Goal: Find specific page/section: Find specific page/section

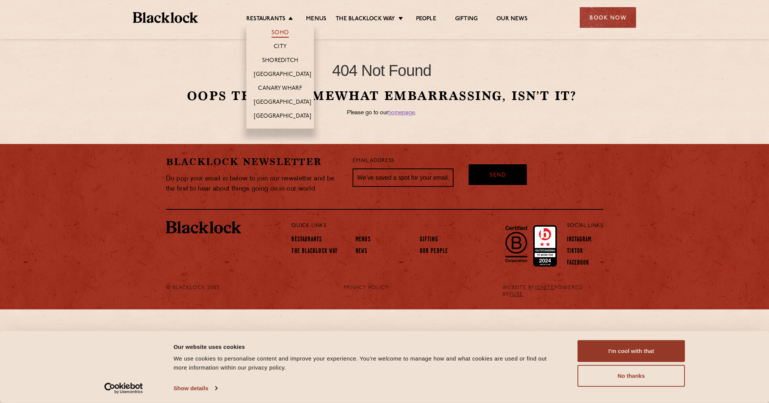
click at [279, 31] on link "Soho" at bounding box center [280, 33] width 17 height 8
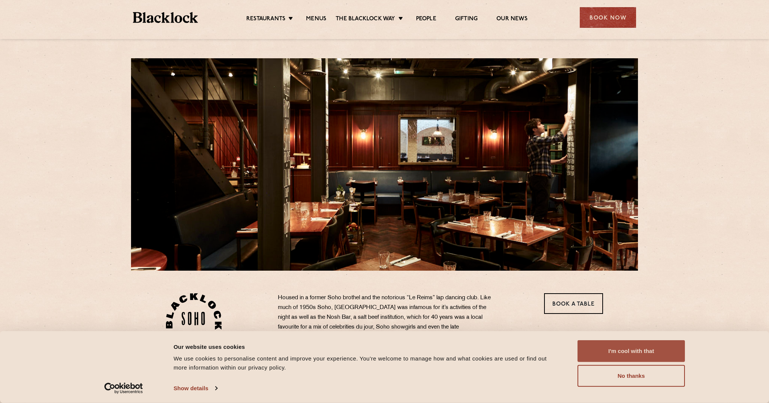
click at [612, 348] on button "I'm cool with that" at bounding box center [631, 351] width 107 height 22
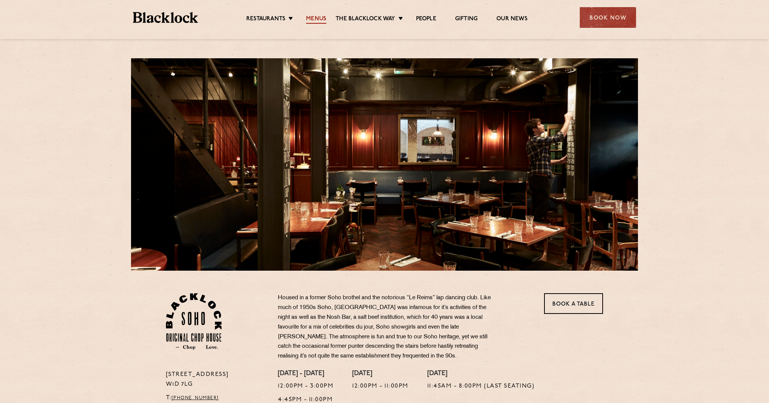
click at [322, 18] on link "Menus" at bounding box center [316, 19] width 20 height 8
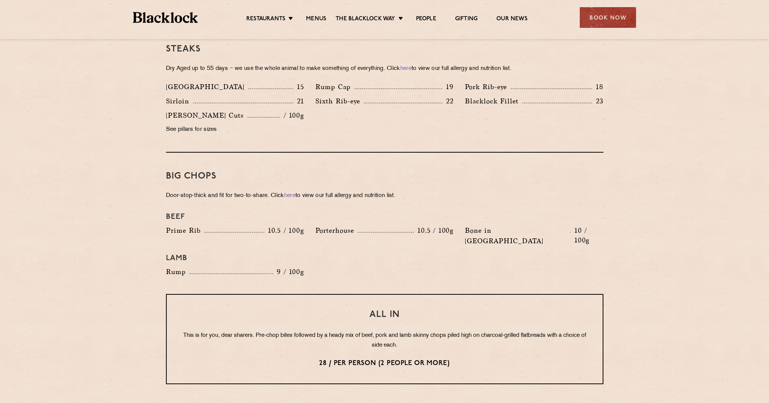
scroll to position [714, 0]
